Goal: Task Accomplishment & Management: Complete application form

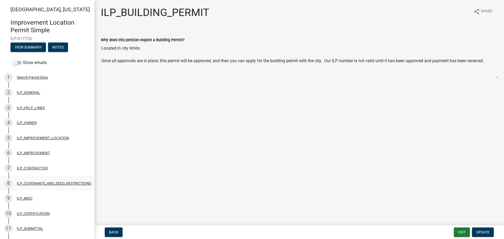
scroll to position [178, 0]
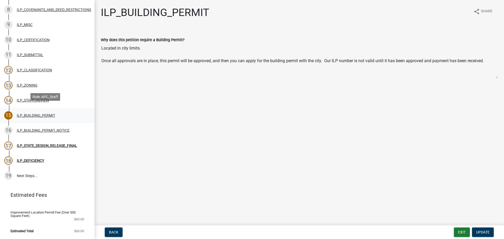
click at [31, 114] on div "ILP_BUILDING_PERMIT" at bounding box center [36, 116] width 38 height 4
click at [51, 129] on div "ILP_BUILDING_PERMIT_NOTICE" at bounding box center [43, 131] width 53 height 4
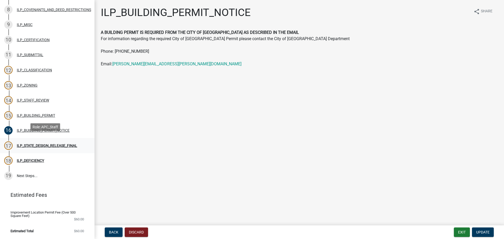
click at [54, 144] on div "ILP_STATE_DESIGN_RELEASE_FINAL" at bounding box center [47, 146] width 60 height 4
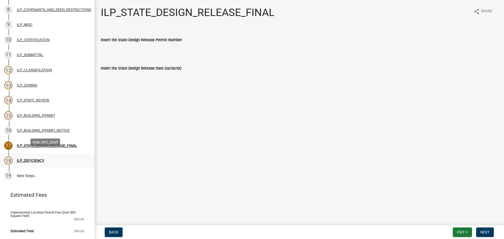
click at [27, 159] on div "ILP_DEFICIENCY" at bounding box center [30, 161] width 27 height 4
click at [25, 171] on link "19 Next Steps..." at bounding box center [47, 175] width 94 height 15
click at [467, 232] on button "Exit" at bounding box center [461, 231] width 19 height 9
click at [445, 216] on button "Save & Exit" at bounding box center [451, 218] width 42 height 13
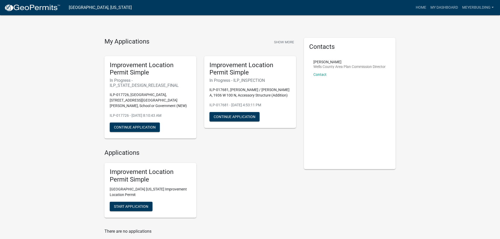
click at [277, 204] on div "Improvement Location Permit Simple [GEOGRAPHIC_DATA] [US_STATE] Improvement Loc…" at bounding box center [199, 190] width 199 height 63
click at [130, 122] on button "Continue Application" at bounding box center [135, 126] width 50 height 9
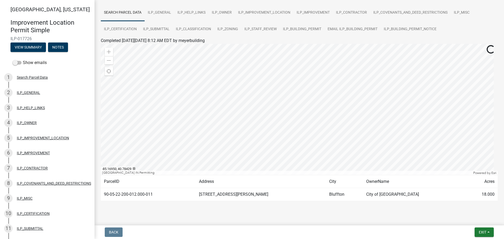
scroll to position [44, 0]
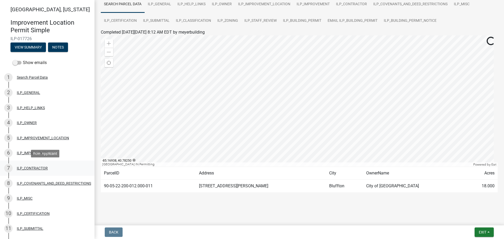
click at [41, 170] on div "7 ILP_CONTRACTOR" at bounding box center [45, 168] width 82 height 8
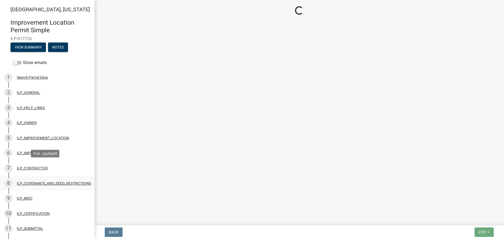
scroll to position [0, 0]
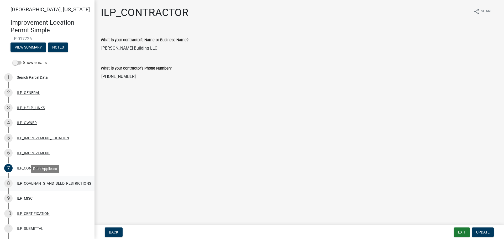
click at [53, 182] on div "ILP_COVENANTS_AND_DEED_RESTRICTIONS" at bounding box center [54, 184] width 74 height 4
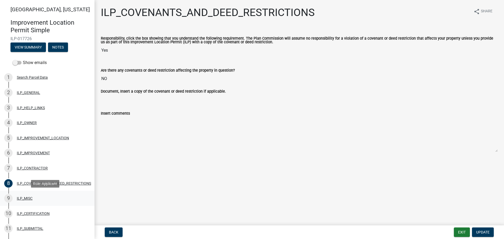
click at [31, 198] on div "ILP_MISC" at bounding box center [25, 198] width 16 height 4
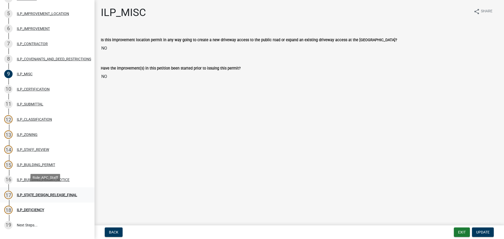
scroll to position [131, 0]
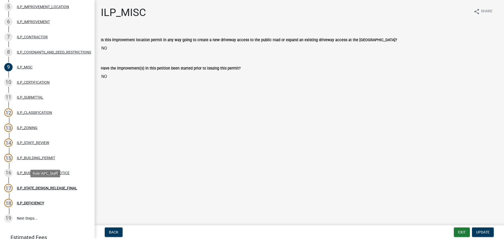
click at [44, 185] on div "17 ILP_STATE_DESIGN_RELEASE_FINAL" at bounding box center [45, 188] width 82 height 8
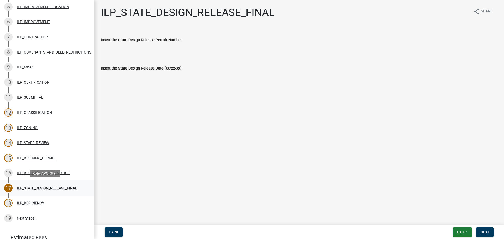
click at [47, 188] on div "ILP_STATE_DESIGN_RELEASE_FINAL" at bounding box center [47, 188] width 60 height 4
click at [54, 173] on div "ILP_BUILDING_PERMIT_NOTICE" at bounding box center [43, 173] width 53 height 4
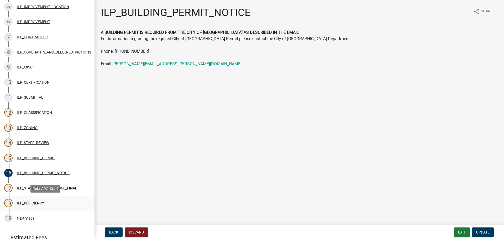
click at [39, 203] on div "ILP_DEFICIENCY" at bounding box center [30, 203] width 27 height 4
click at [33, 185] on div "17 ILP_STATE_DESIGN_RELEASE_FINAL" at bounding box center [45, 188] width 82 height 8
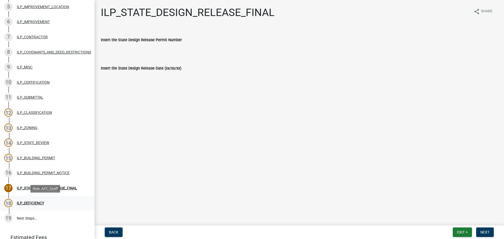
click at [33, 202] on div "ILP_DEFICIENCY" at bounding box center [30, 203] width 27 height 4
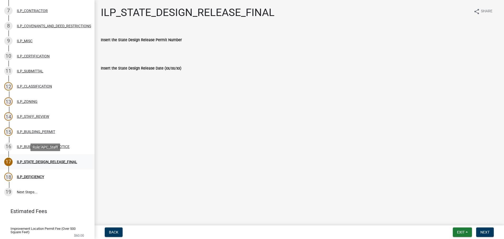
click at [28, 162] on div "ILP_STATE_DESIGN_RELEASE_FINAL" at bounding box center [47, 162] width 60 height 4
click at [150, 107] on main "ILP_STATE_DESIGN_RELEASE_FINAL share Share Insert the State Design Release Perm…" at bounding box center [298, 111] width 409 height 223
click at [31, 173] on div "18 ILP_DEFICIENCY" at bounding box center [45, 177] width 82 height 8
click at [34, 147] on div "ILP_BUILDING_PERMIT_NOTICE" at bounding box center [43, 147] width 53 height 4
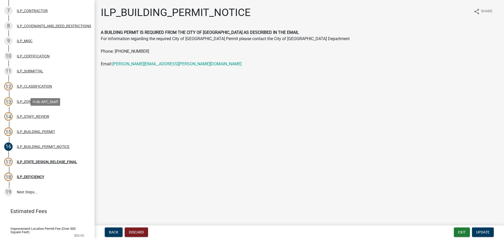
click at [40, 118] on div "ILP_STAFF_REVIEW" at bounding box center [33, 117] width 32 height 4
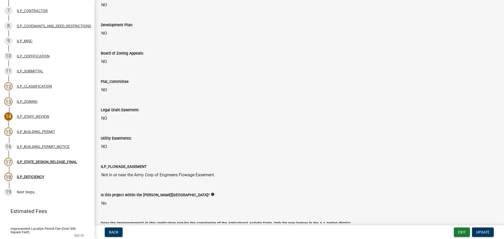
scroll to position [420, 0]
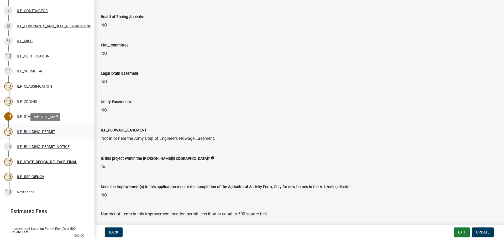
click at [43, 130] on div "ILP_BUILDING_PERMIT" at bounding box center [36, 132] width 38 height 4
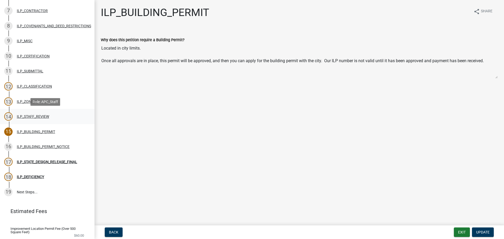
click at [27, 116] on div "ILP_STAFF_REVIEW" at bounding box center [33, 117] width 32 height 4
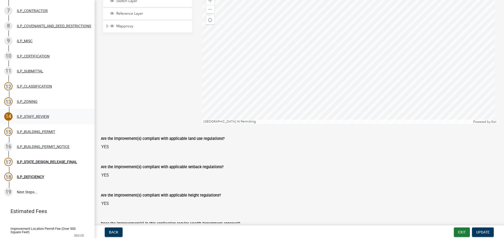
scroll to position [26, 0]
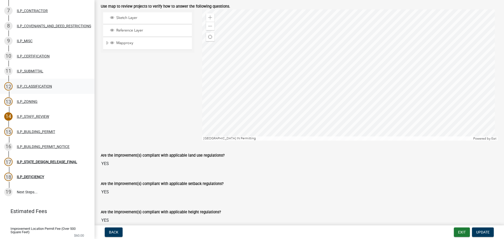
click at [33, 89] on div "12 ILP_CLASSIFICATION" at bounding box center [45, 86] width 82 height 8
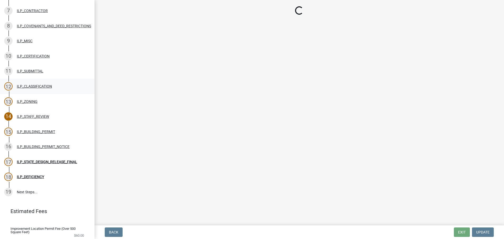
scroll to position [0, 0]
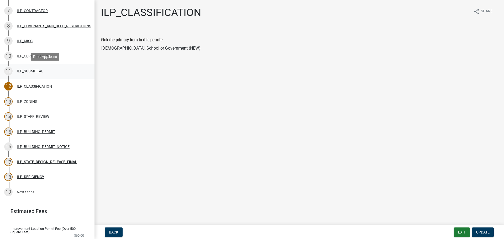
click at [28, 72] on div "ILP_SUBMITTAL" at bounding box center [30, 71] width 26 height 4
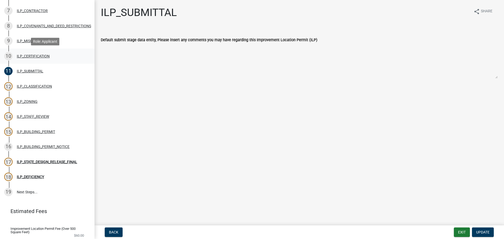
click at [32, 55] on div "ILP_CERTIFICATION" at bounding box center [33, 56] width 33 height 4
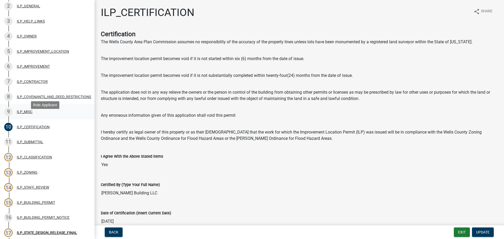
scroll to position [79, 0]
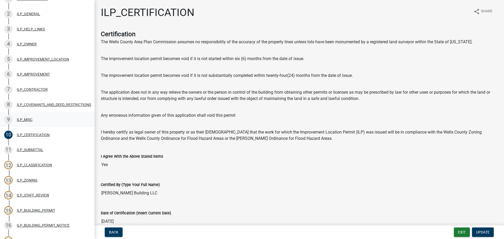
click at [26, 119] on div "ILP_MISC" at bounding box center [25, 120] width 16 height 4
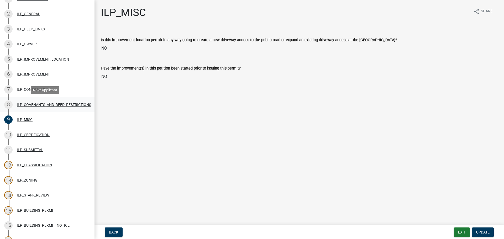
click at [60, 105] on div "ILP_COVENANTS_AND_DEED_RESTRICTIONS" at bounding box center [54, 105] width 74 height 4
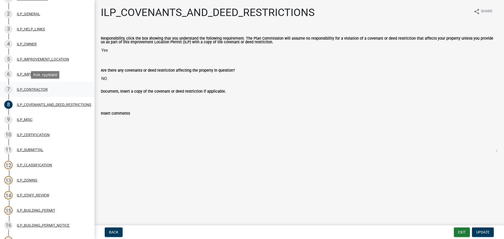
click at [28, 89] on div "ILP_CONTRACTOR" at bounding box center [32, 90] width 31 height 4
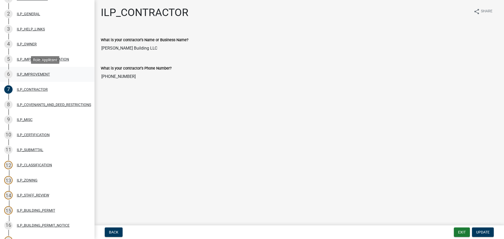
click at [31, 71] on div "6 ILP_IMPROVEMENT" at bounding box center [45, 74] width 82 height 8
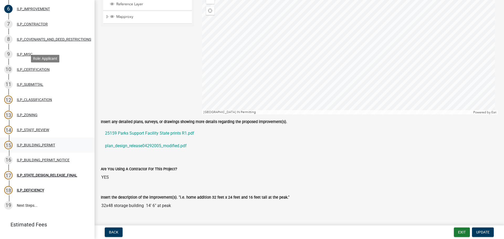
scroll to position [178, 0]
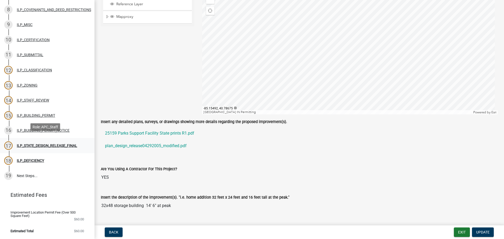
click at [71, 144] on div "ILP_STATE_DESIGN_RELEASE_FINAL" at bounding box center [47, 146] width 60 height 4
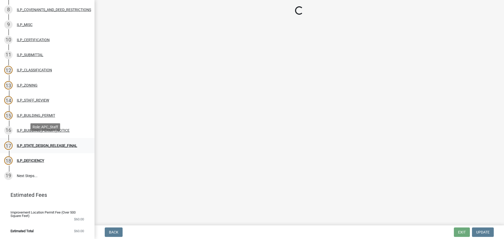
scroll to position [0, 0]
